Goal: Task Accomplishment & Management: Use online tool/utility

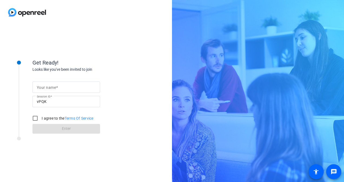
click at [59, 86] on input "Your name" at bounding box center [66, 87] width 59 height 6
type input "m"
type input "[PERSON_NAME]"
click at [33, 118] on input "I agree to the Terms Of Service" at bounding box center [35, 118] width 11 height 11
checkbox input "true"
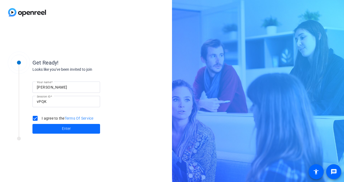
click at [60, 129] on span at bounding box center [66, 129] width 68 height 13
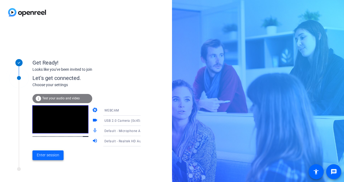
click at [54, 155] on span "Enter session" at bounding box center [48, 156] width 22 height 6
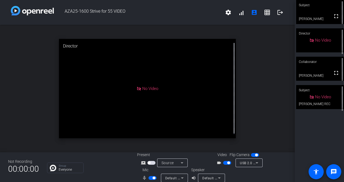
click at [227, 163] on span "button" at bounding box center [228, 163] width 3 height 3
click at [255, 154] on span "button" at bounding box center [256, 155] width 3 height 3
click at [252, 155] on span "button" at bounding box center [253, 155] width 3 height 3
click at [224, 164] on span "button" at bounding box center [225, 163] width 3 height 3
click at [225, 162] on span "button" at bounding box center [227, 163] width 8 height 4
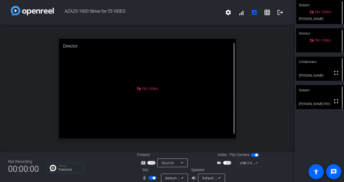
click at [224, 161] on span "button" at bounding box center [227, 163] width 8 height 4
click at [227, 162] on span "button" at bounding box center [228, 163] width 3 height 3
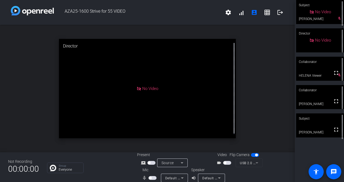
click at [224, 164] on span "button" at bounding box center [225, 163] width 3 height 3
click at [224, 164] on span "button" at bounding box center [227, 163] width 8 height 4
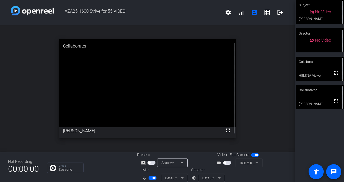
click at [224, 162] on span "button" at bounding box center [225, 163] width 3 height 3
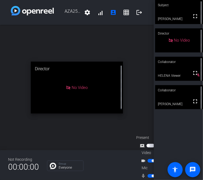
click at [148, 159] on span "button" at bounding box center [152, 161] width 8 height 4
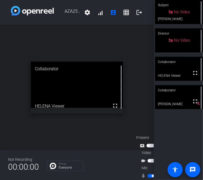
click at [149, 160] on span "button" at bounding box center [149, 161] width 3 height 3
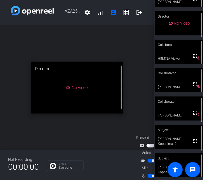
scroll to position [19, 0]
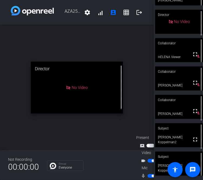
drag, startPoint x: 184, startPoint y: 159, endPoint x: 180, endPoint y: 113, distance: 45.6
click at [180, 113] on div "Subject fullscreen [PERSON_NAME] Director No Video Collaborator fullscreen HELE…" at bounding box center [178, 90] width 49 height 180
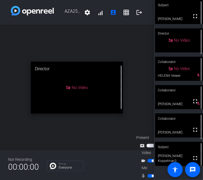
scroll to position [0, 0]
